Goal: Transaction & Acquisition: Purchase product/service

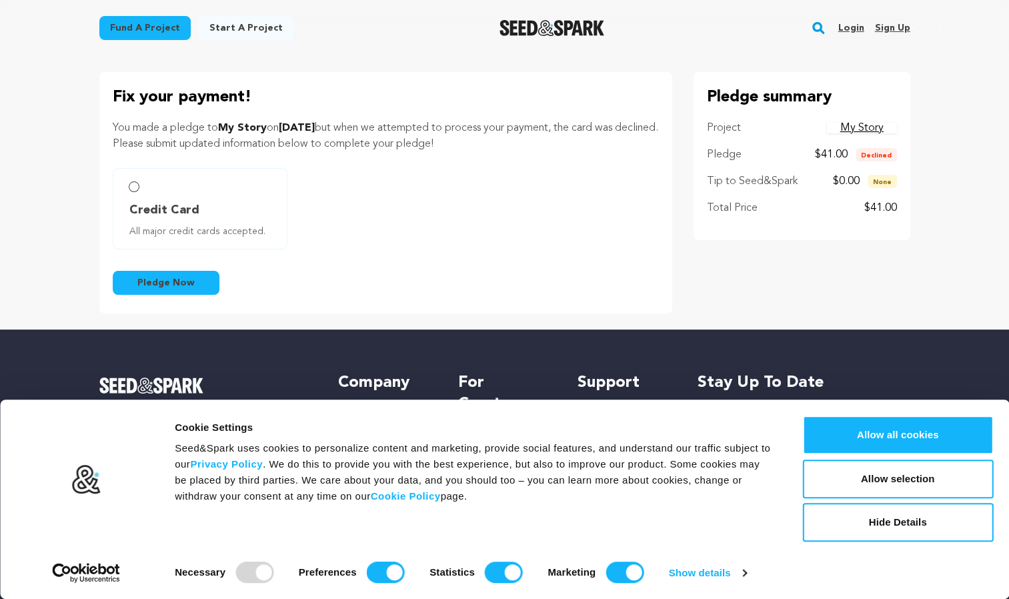
click at [138, 195] on label "Credit Card All major credit cards accepted." at bounding box center [200, 208] width 175 height 81
radio input "true"
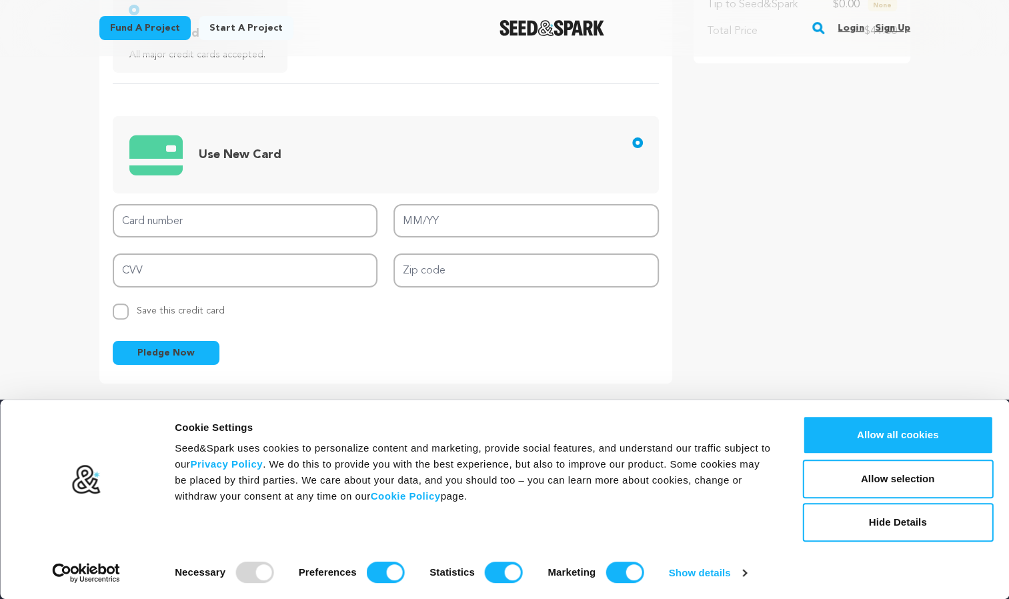
scroll to position [185, 0]
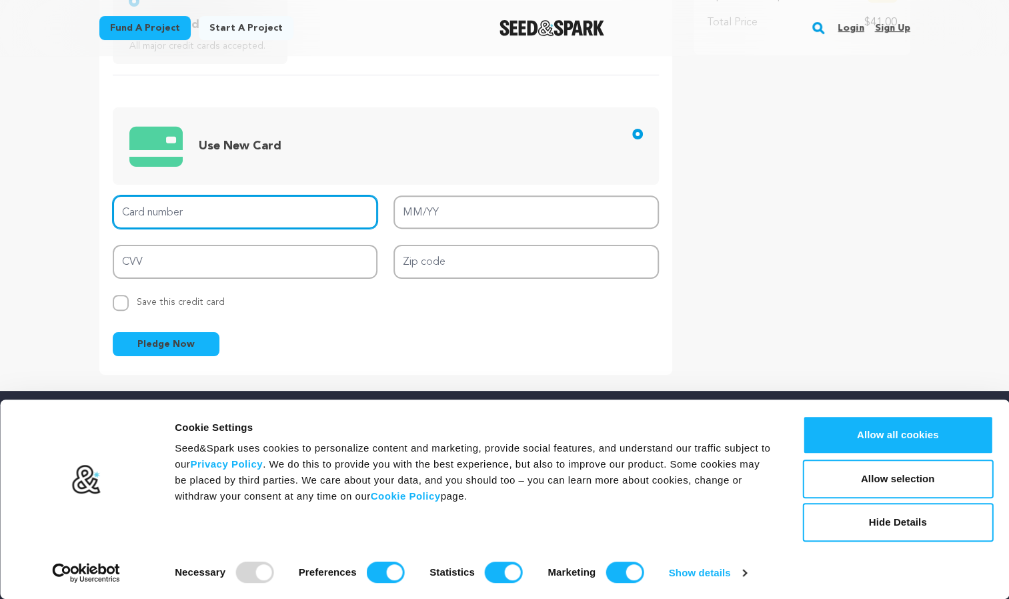
click at [247, 221] on input "Card number" at bounding box center [245, 212] width 265 height 34
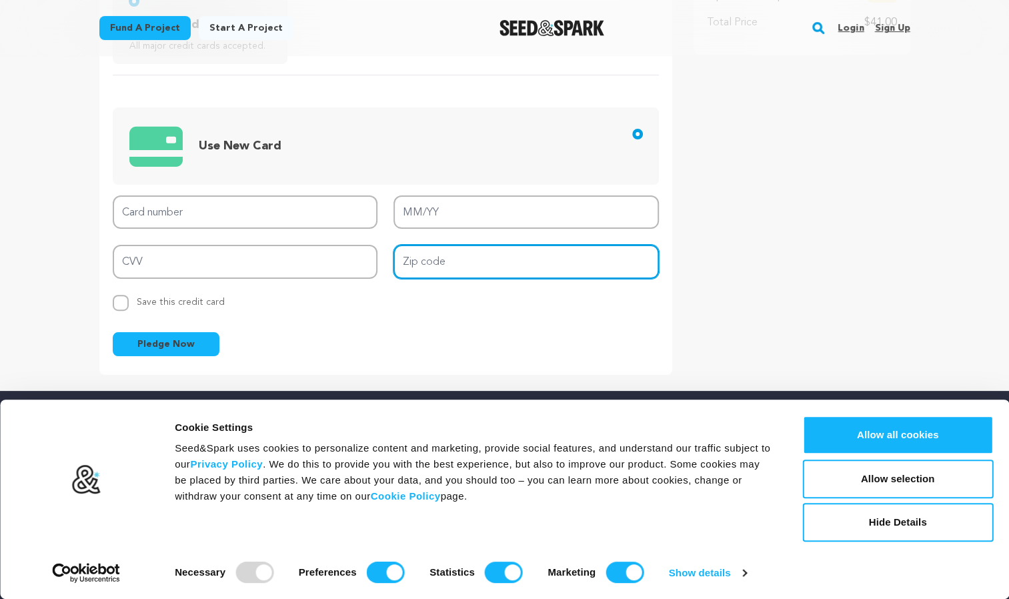
type input "97520"
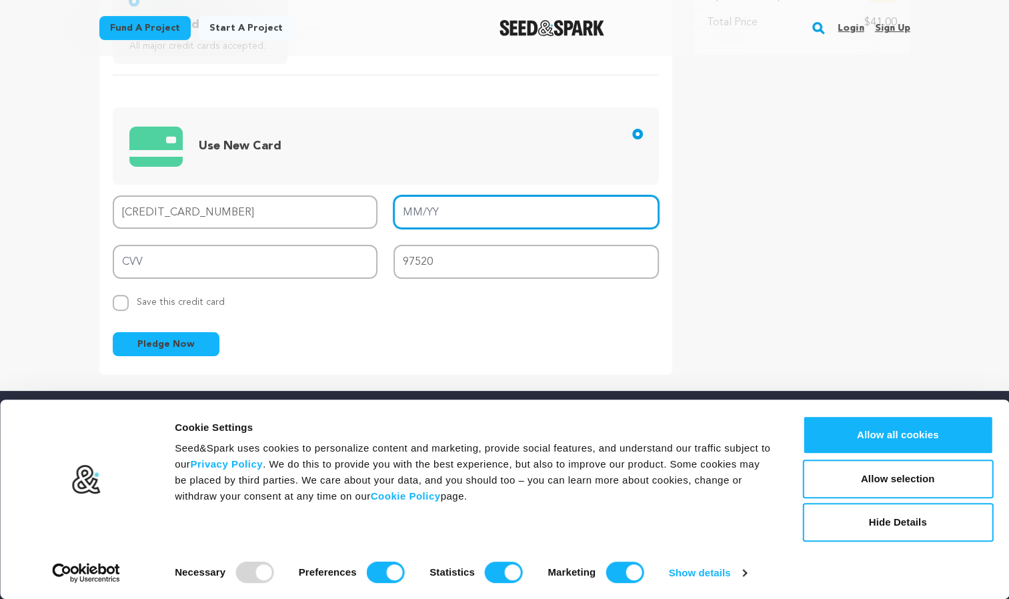
type input "[CREDIT_CARD_NUMBER]"
type input "11/29"
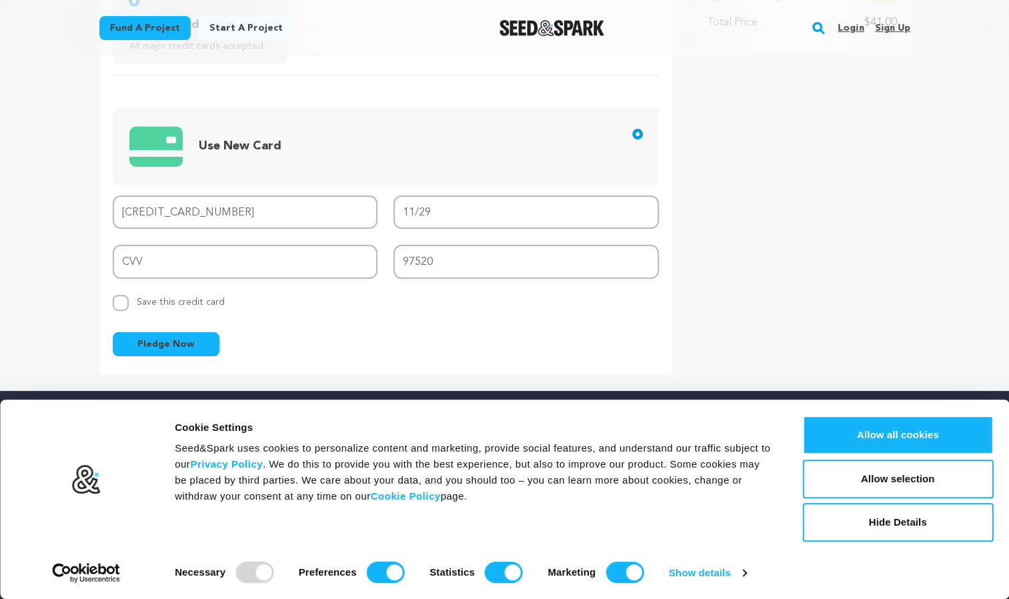
type input "006"
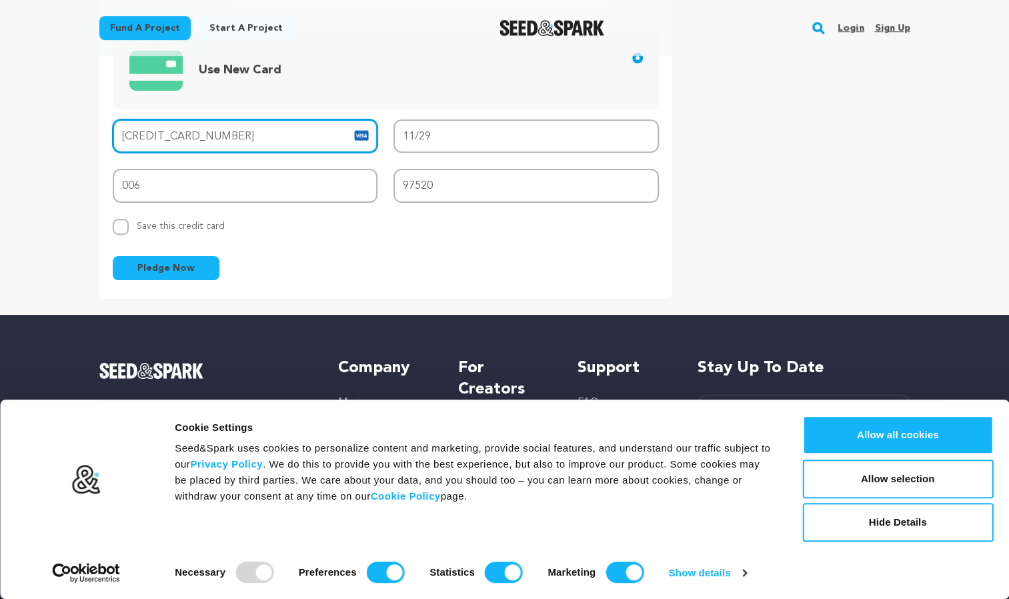
scroll to position [263, 0]
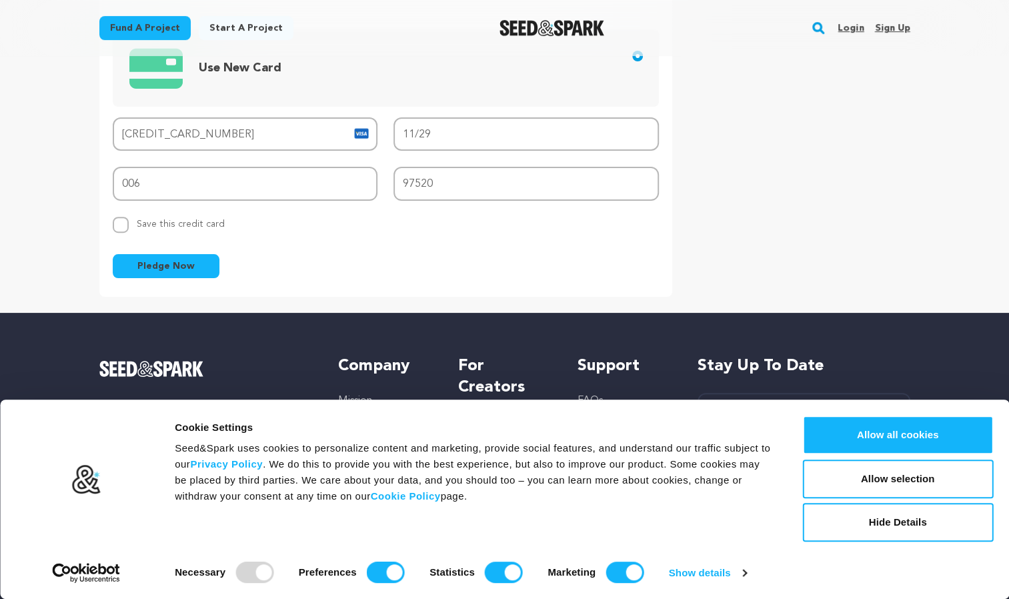
click at [181, 269] on span "Pledge Now" at bounding box center [165, 265] width 57 height 13
